Goal: Task Accomplishment & Management: Manage account settings

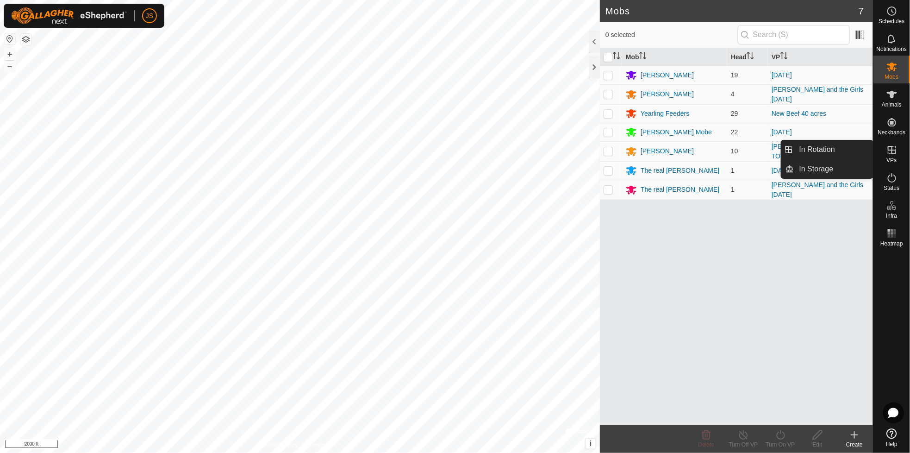
click at [895, 149] on icon at bounding box center [892, 149] width 11 height 11
click at [892, 150] on icon at bounding box center [892, 150] width 8 height 8
click at [593, 66] on div at bounding box center [594, 67] width 11 height 22
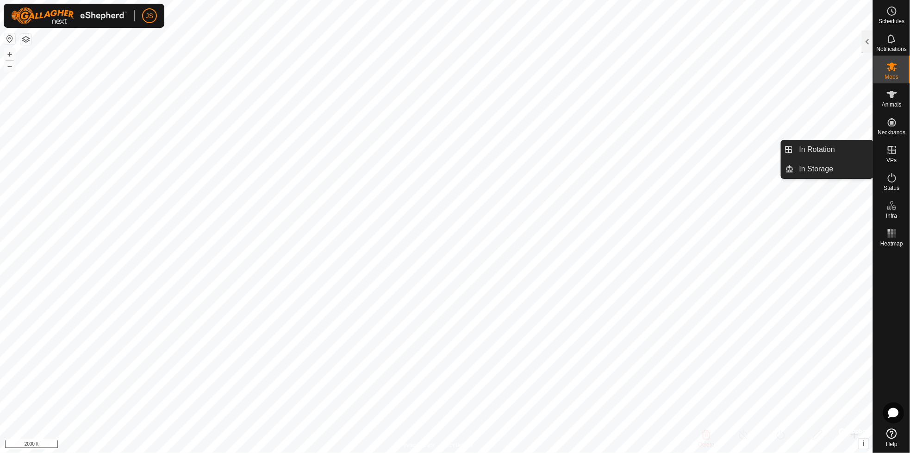
click at [889, 149] on icon at bounding box center [892, 149] width 11 height 11
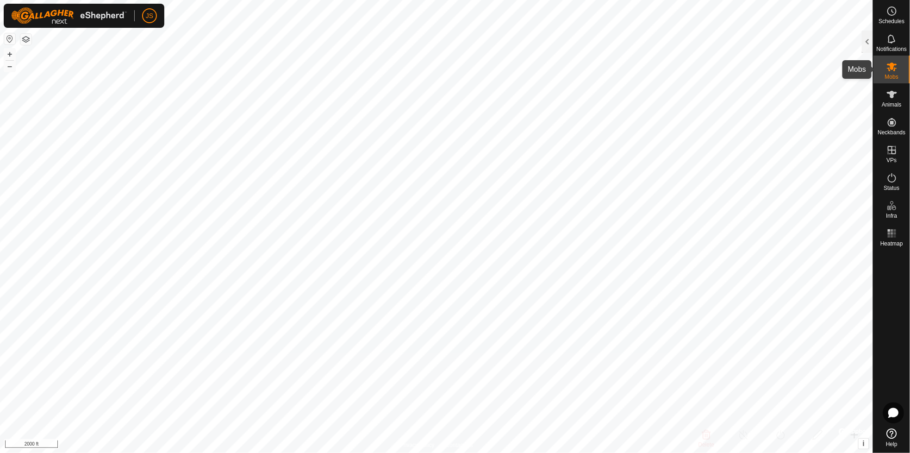
click at [892, 64] on icon at bounding box center [892, 67] width 10 height 9
click at [867, 38] on div at bounding box center [867, 42] width 11 height 22
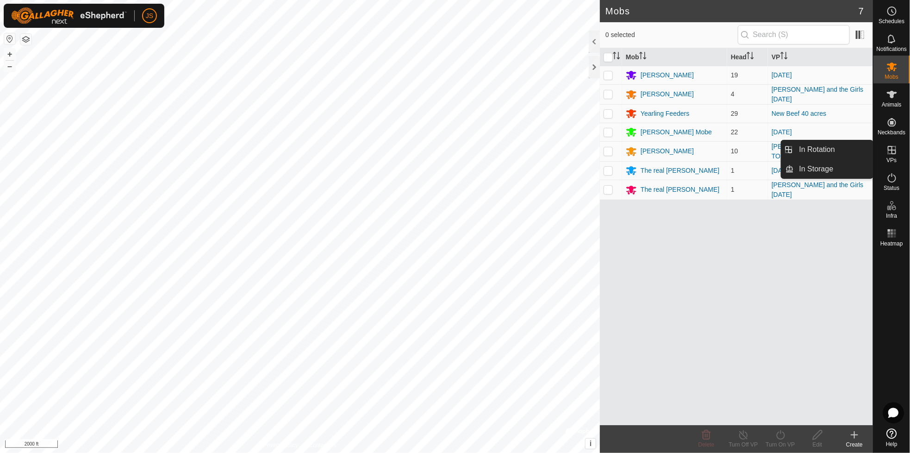
click at [892, 149] on icon at bounding box center [892, 150] width 8 height 8
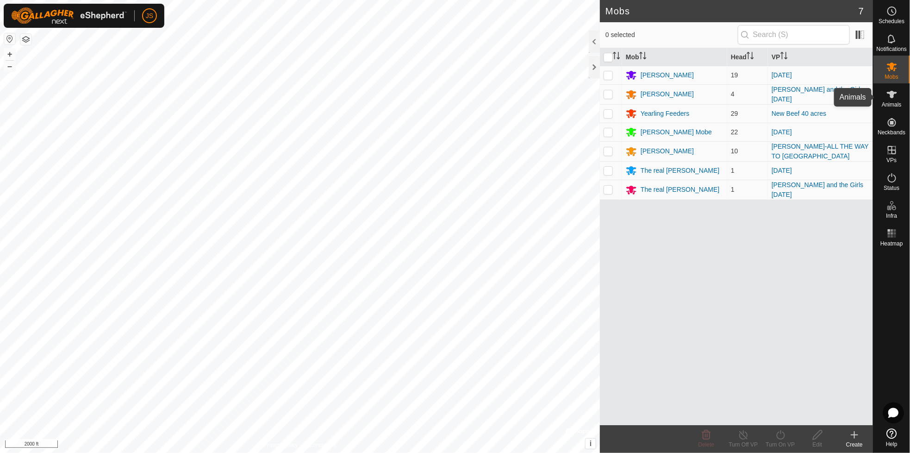
click at [891, 96] on icon at bounding box center [892, 94] width 10 height 7
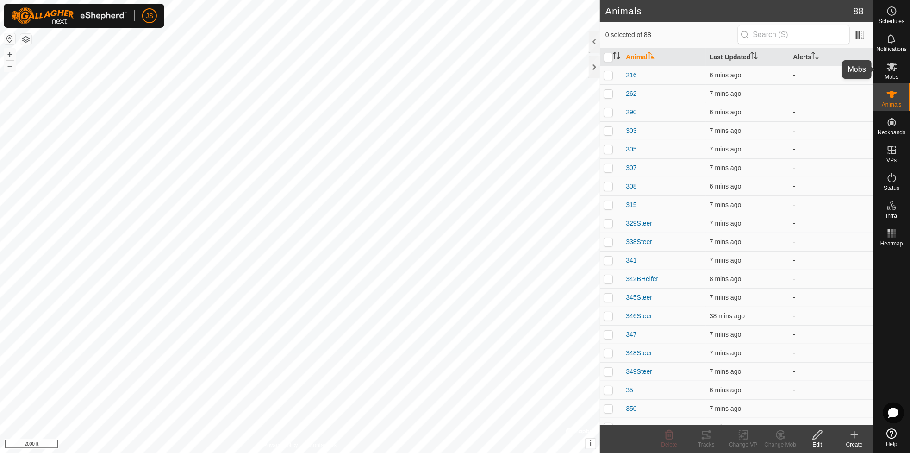
click at [889, 64] on icon at bounding box center [892, 67] width 10 height 9
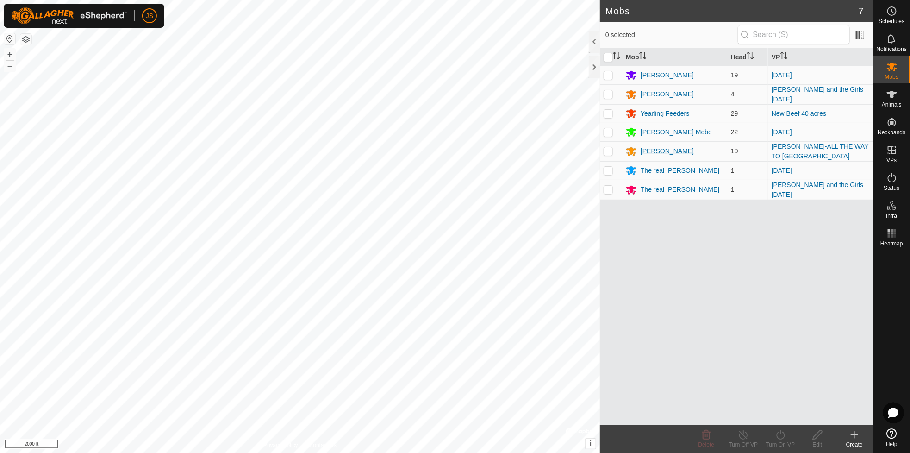
click at [657, 149] on div "[PERSON_NAME]" at bounding box center [667, 151] width 53 height 10
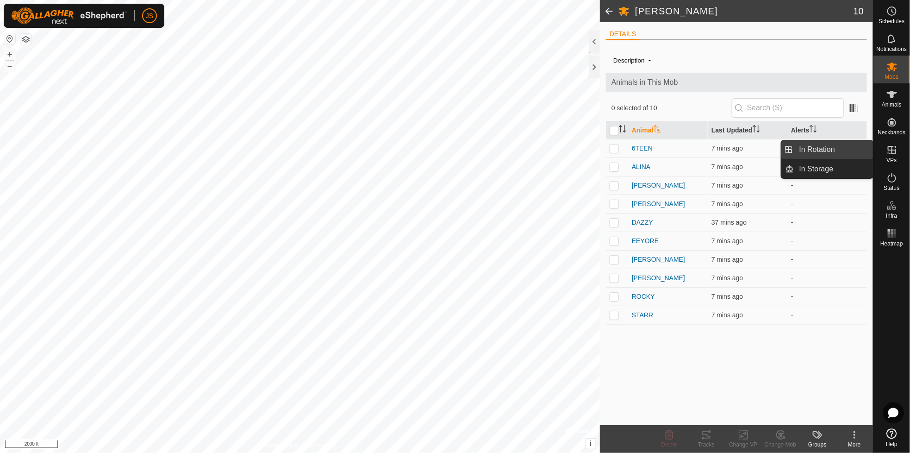
click at [832, 142] on link "In Rotation" at bounding box center [833, 149] width 79 height 19
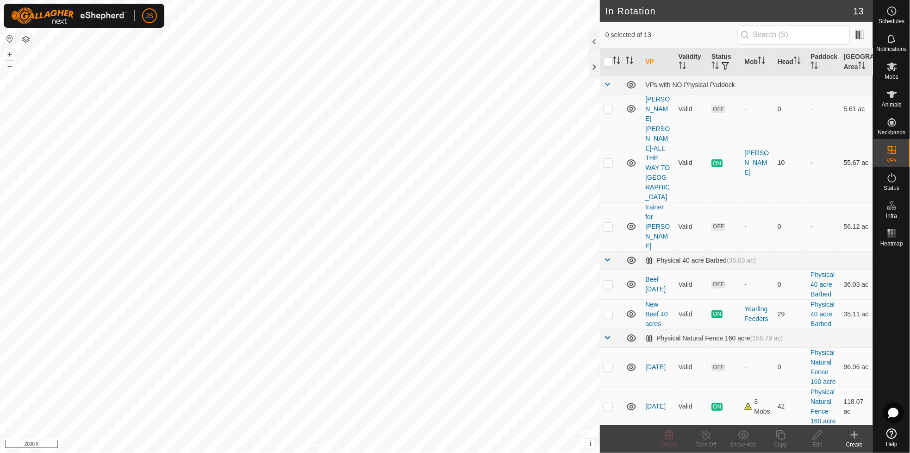
checkbox input "true"
click at [608, 223] on p-checkbox at bounding box center [608, 226] width 9 height 7
checkbox input "true"
click at [609, 159] on p-checkbox at bounding box center [608, 162] width 9 height 7
checkbox input "false"
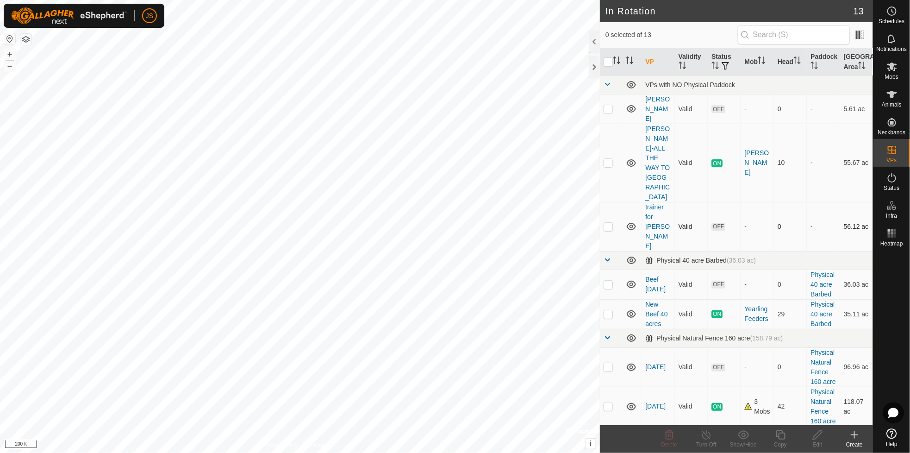
click at [610, 223] on p-checkbox at bounding box center [608, 226] width 9 height 7
checkbox input "true"
click at [814, 433] on icon at bounding box center [818, 434] width 12 height 11
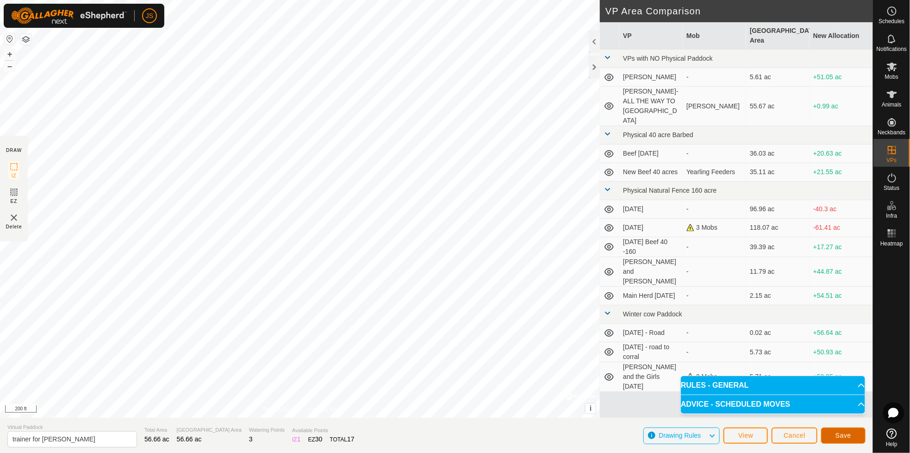
click at [847, 433] on span "Save" at bounding box center [844, 435] width 16 height 7
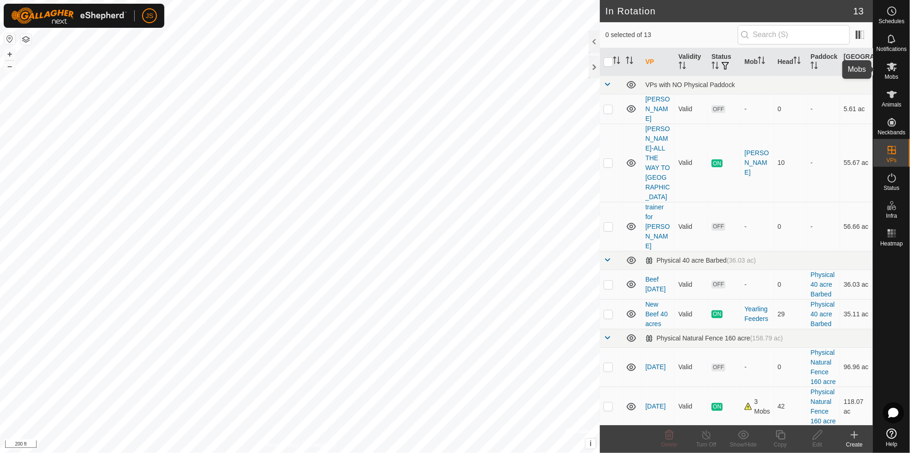
click at [890, 67] on icon at bounding box center [892, 66] width 11 height 11
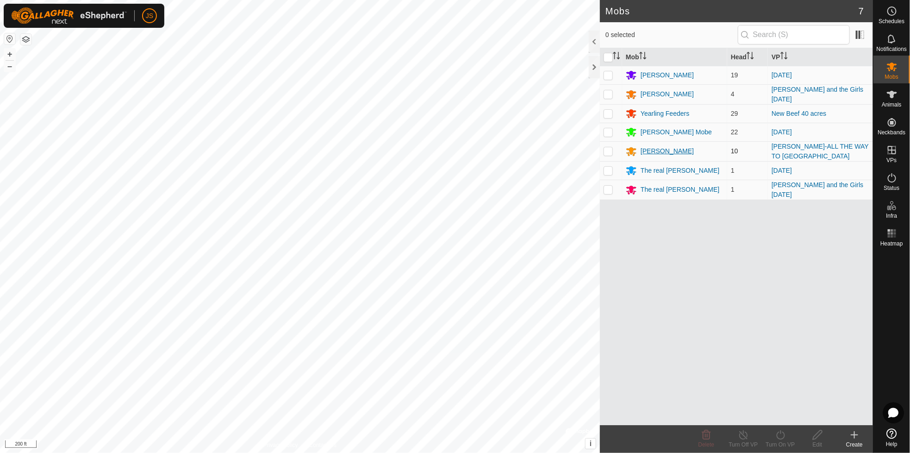
click at [657, 147] on div "[PERSON_NAME]" at bounding box center [667, 151] width 53 height 10
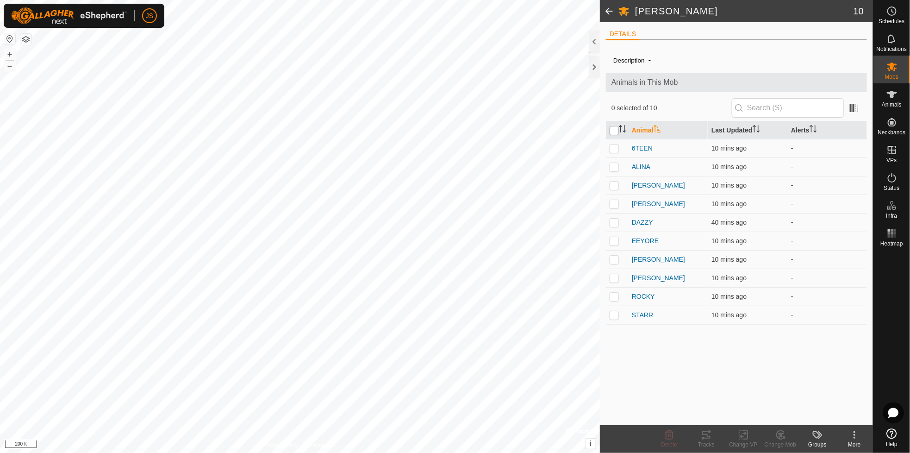
click at [613, 131] on input "checkbox" at bounding box center [614, 130] width 9 height 9
checkbox input "true"
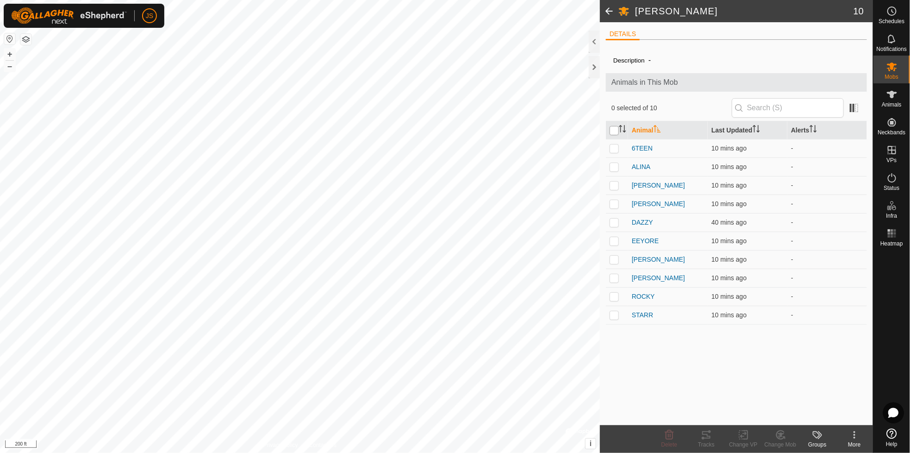
checkbox input "true"
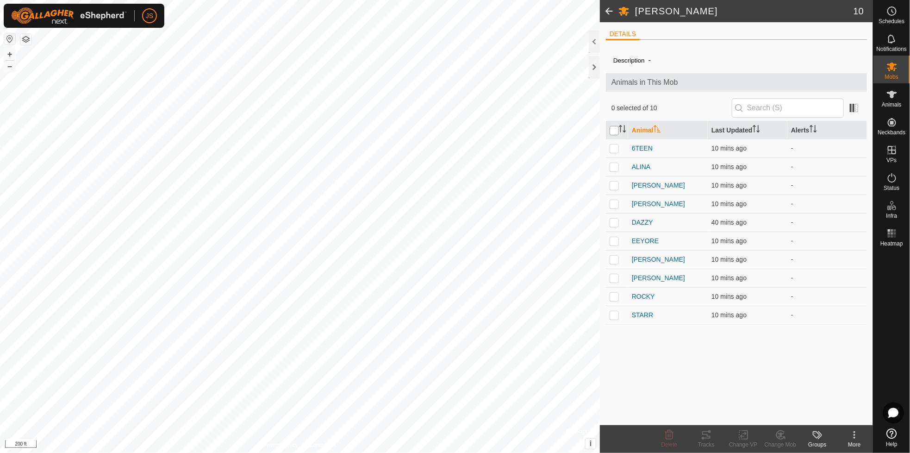
checkbox input "true"
click at [741, 432] on icon at bounding box center [744, 434] width 12 height 11
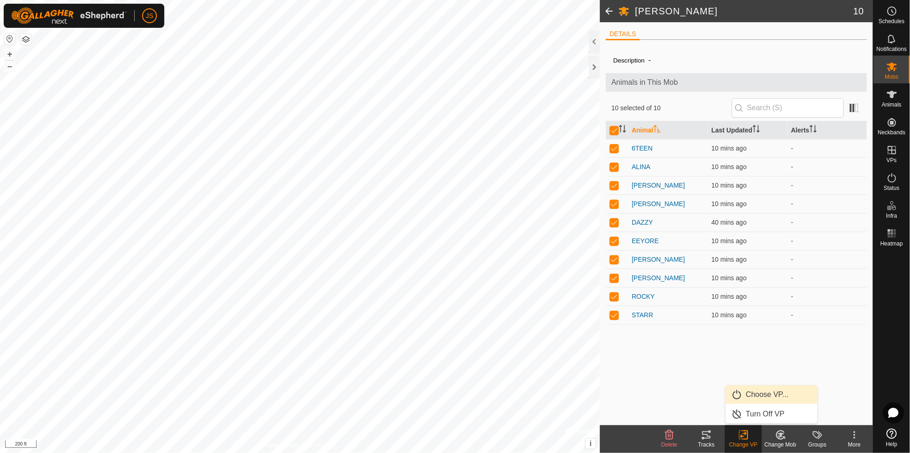
click at [745, 391] on link "Choose VP..." at bounding box center [772, 394] width 92 height 19
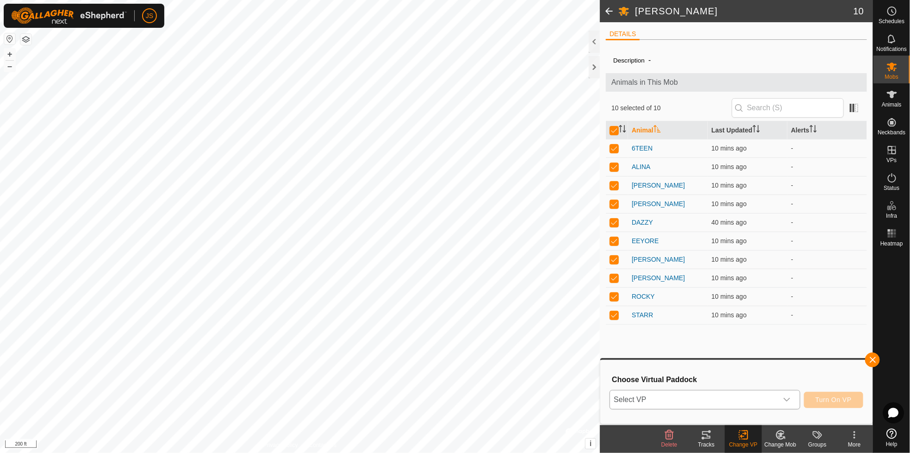
click at [685, 399] on span "Select VP" at bounding box center [693, 399] width 167 height 19
type input "ali"
click at [656, 377] on span "trainer for [PERSON_NAME]" at bounding box center [660, 380] width 83 height 6
click at [832, 396] on span "Turn On VP" at bounding box center [834, 399] width 36 height 7
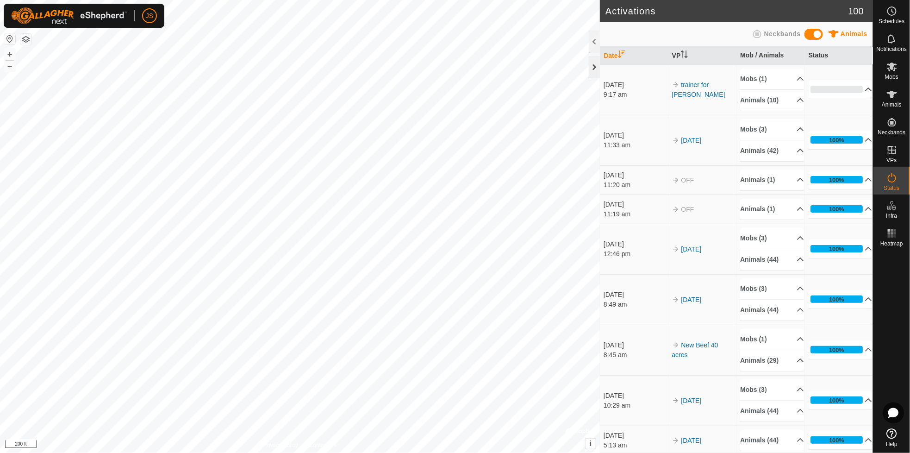
click at [596, 66] on div at bounding box center [594, 67] width 11 height 22
click at [595, 66] on div at bounding box center [594, 67] width 11 height 22
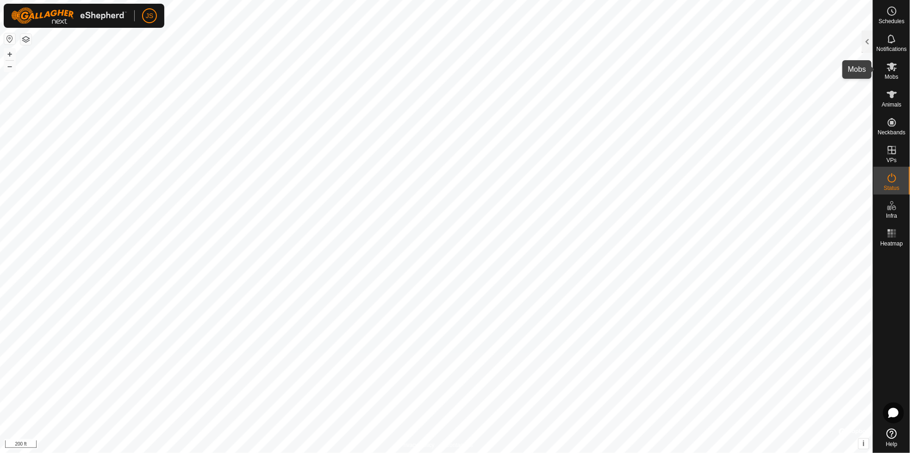
click at [891, 69] on icon at bounding box center [892, 66] width 11 height 11
click at [866, 39] on div at bounding box center [867, 42] width 11 height 22
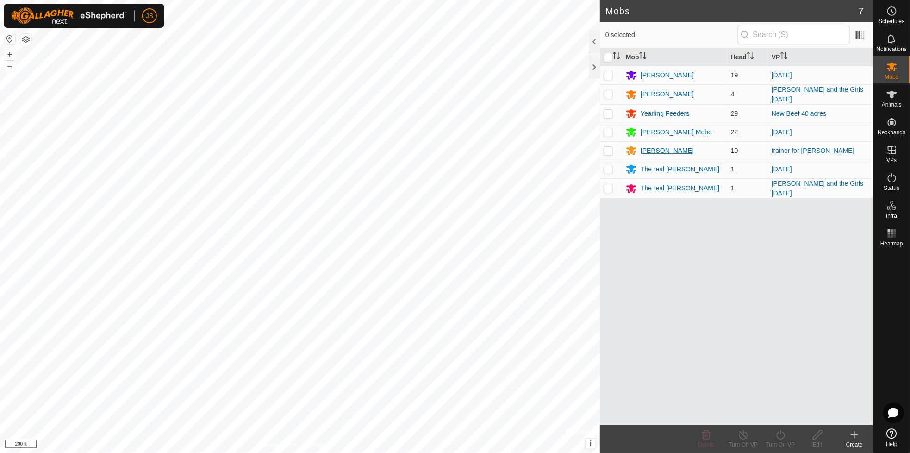
click at [657, 147] on div "[PERSON_NAME]" at bounding box center [667, 151] width 53 height 10
